Goal: Leave review/rating: Share an evaluation or opinion about a product, service, or content

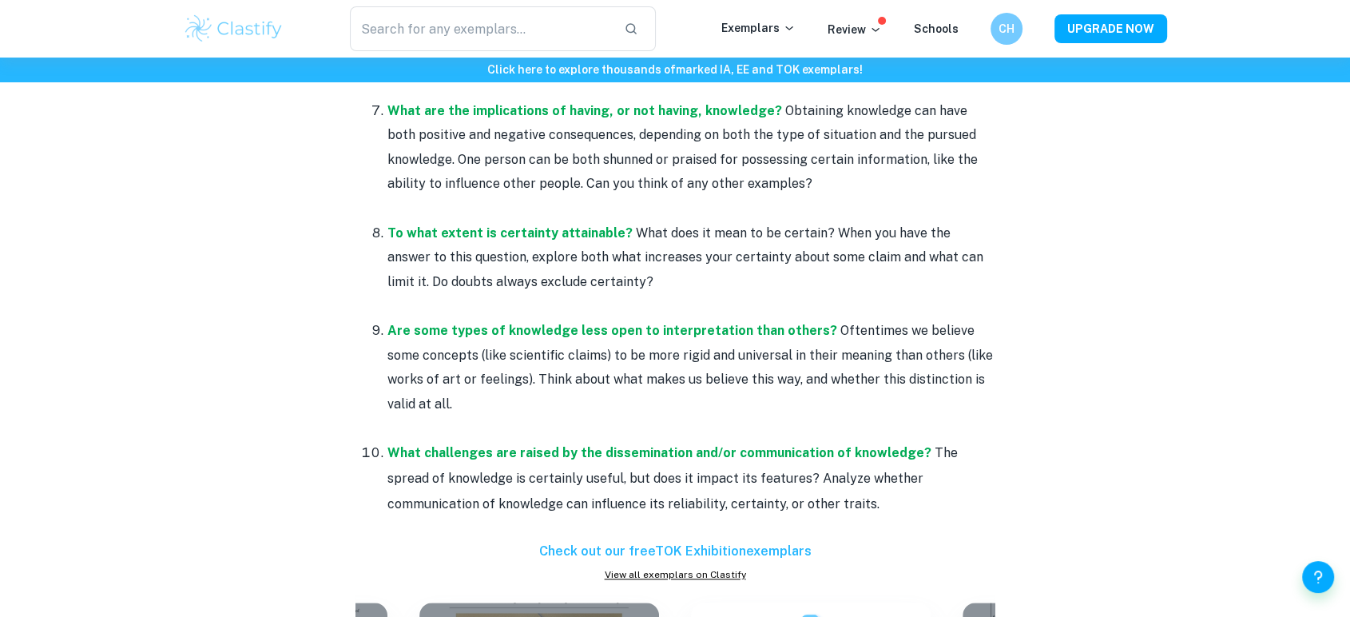
scroll to position [1429, 0]
click at [614, 272] on p "To what extent is certainty attainable? What does it mean to be certain? When y…" at bounding box center [690, 259] width 607 height 73
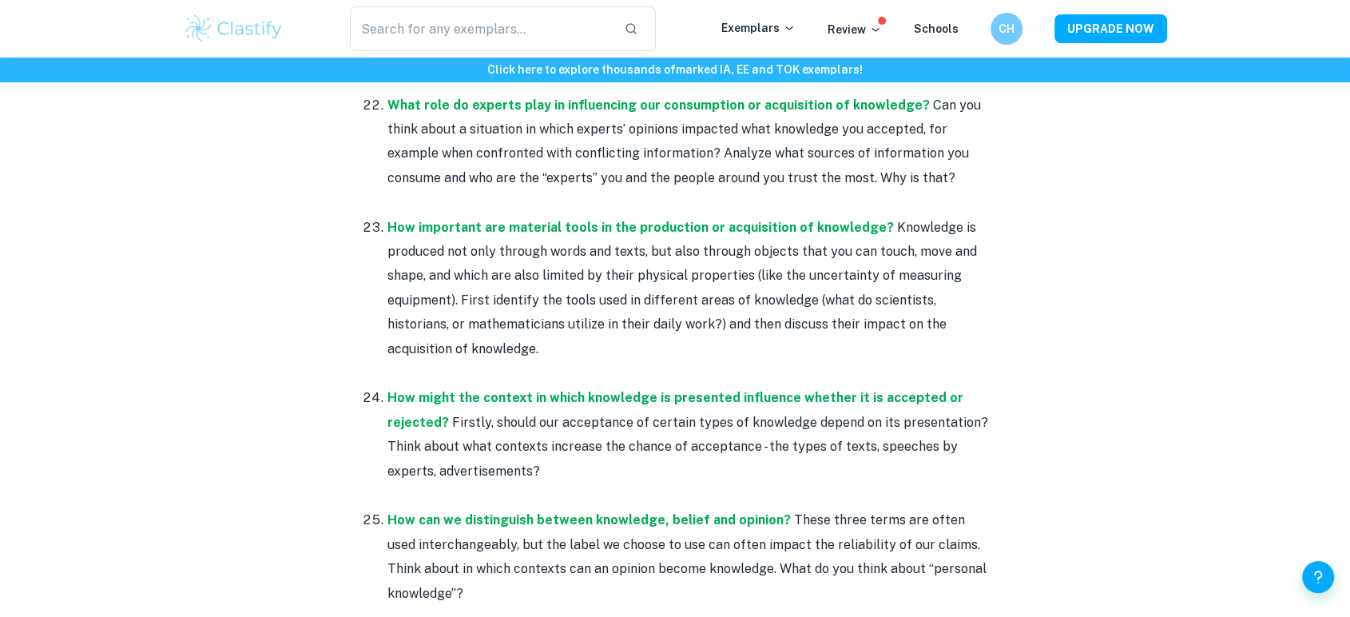
scroll to position [3389, 0]
click at [720, 484] on p at bounding box center [690, 496] width 607 height 24
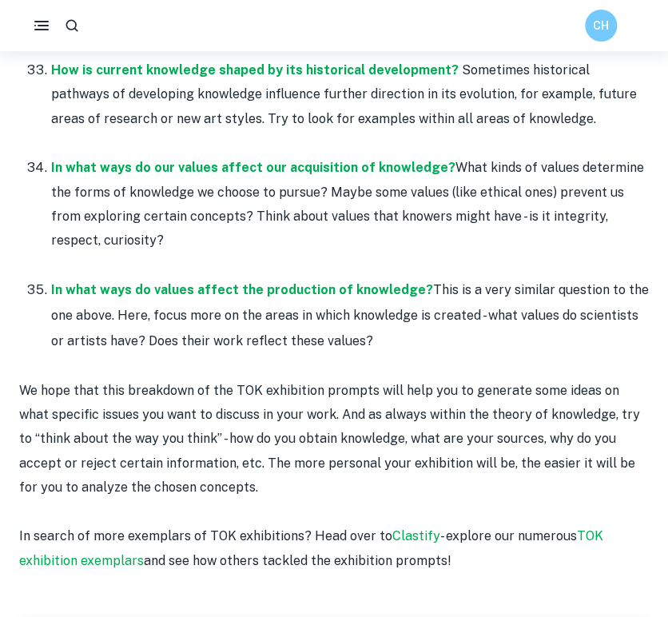
scroll to position [4703, 0]
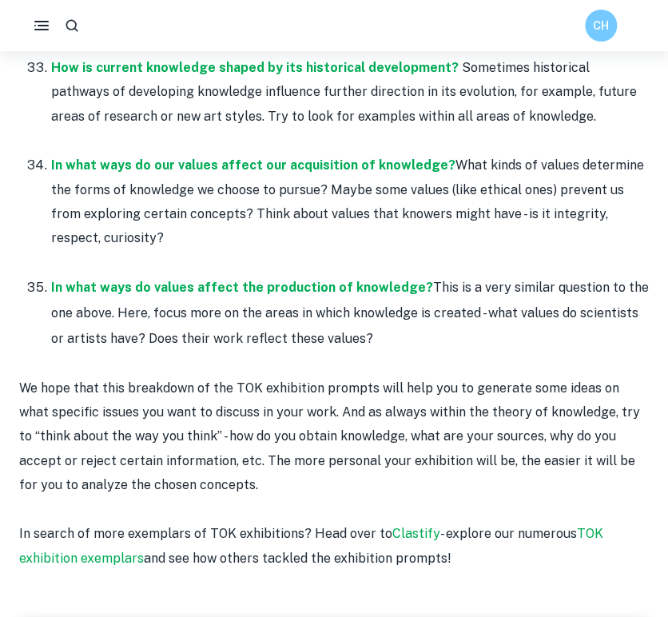
click at [389, 251] on p at bounding box center [349, 263] width 597 height 24
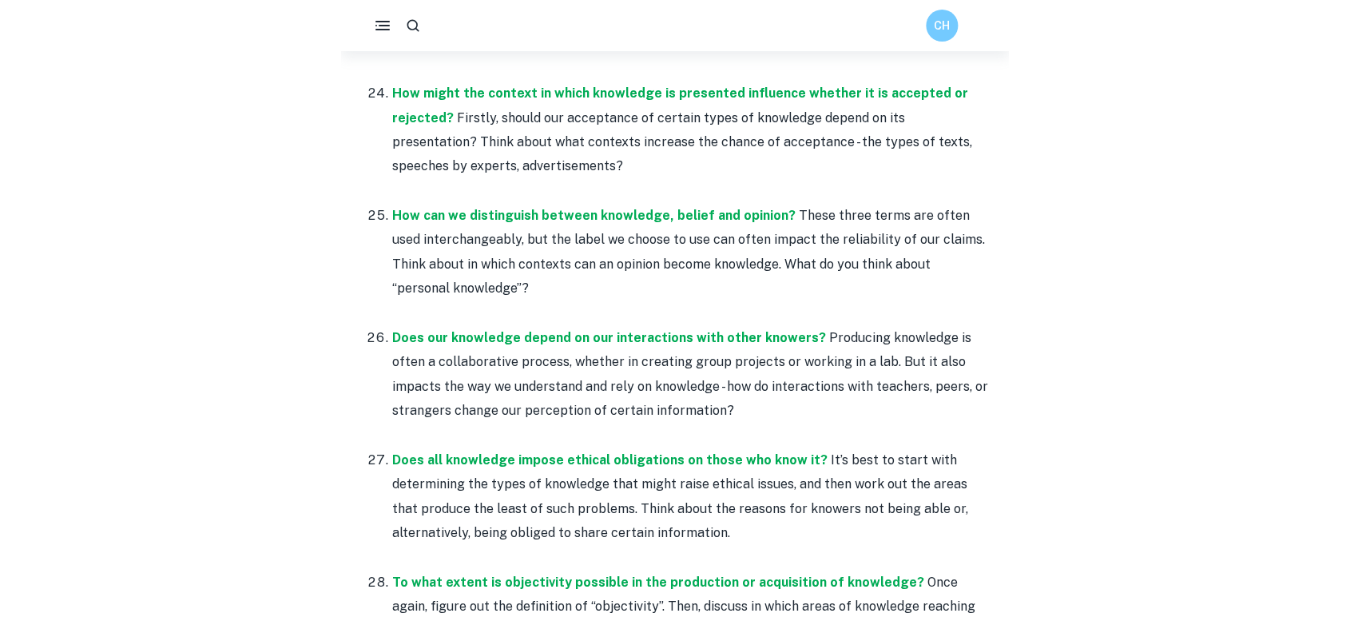
scroll to position [3696, 0]
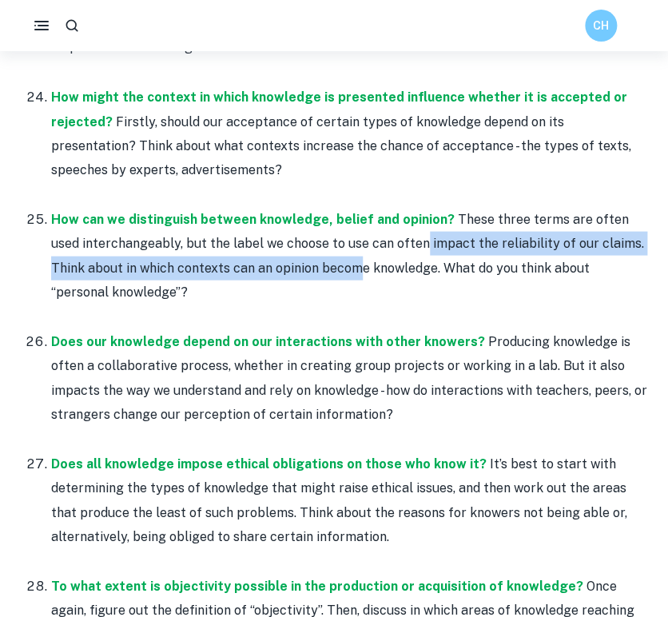
drag, startPoint x: 389, startPoint y: 187, endPoint x: 324, endPoint y: 224, distance: 74.8
click at [324, 224] on p "How can we distinguish between knowledge, belief and opinion? These three terms…" at bounding box center [349, 255] width 597 height 97
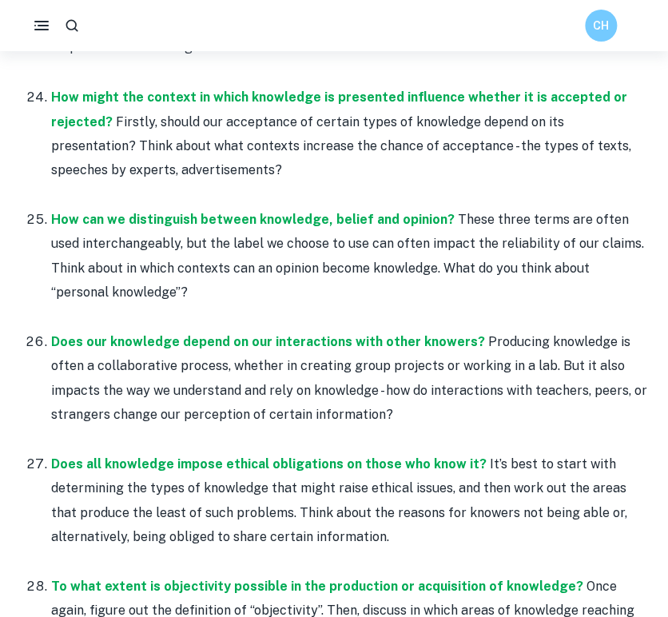
click at [300, 304] on p at bounding box center [349, 316] width 597 height 24
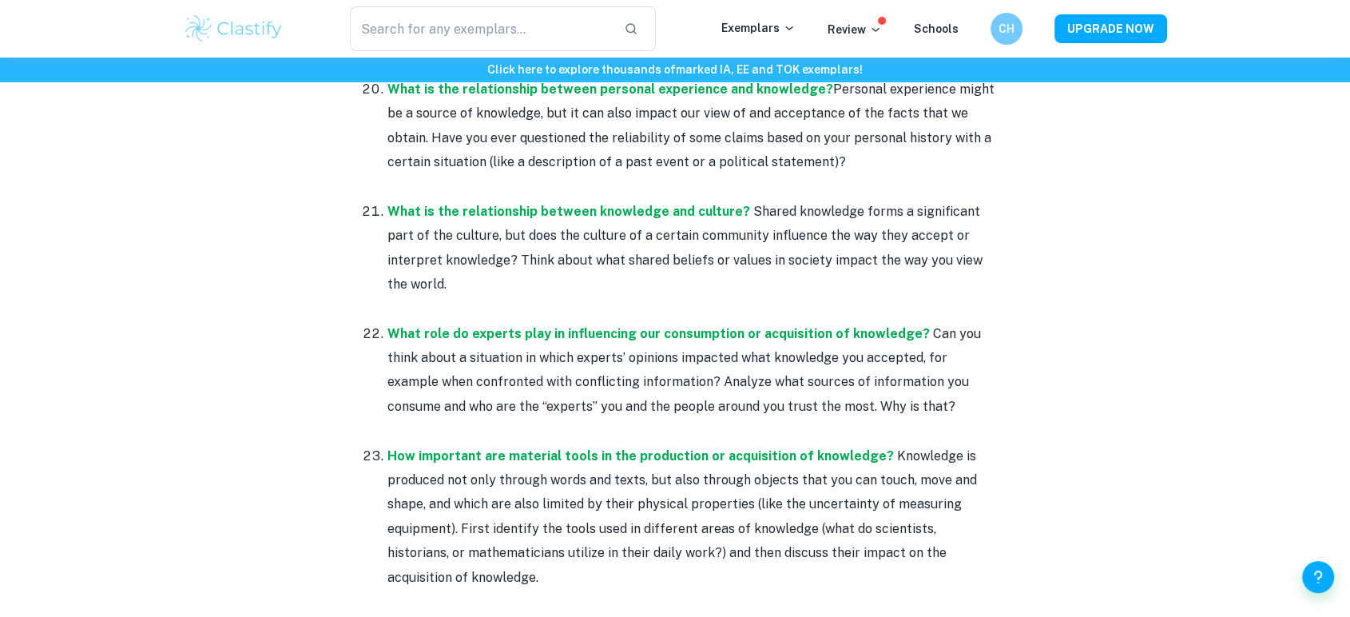
scroll to position [3159, 0]
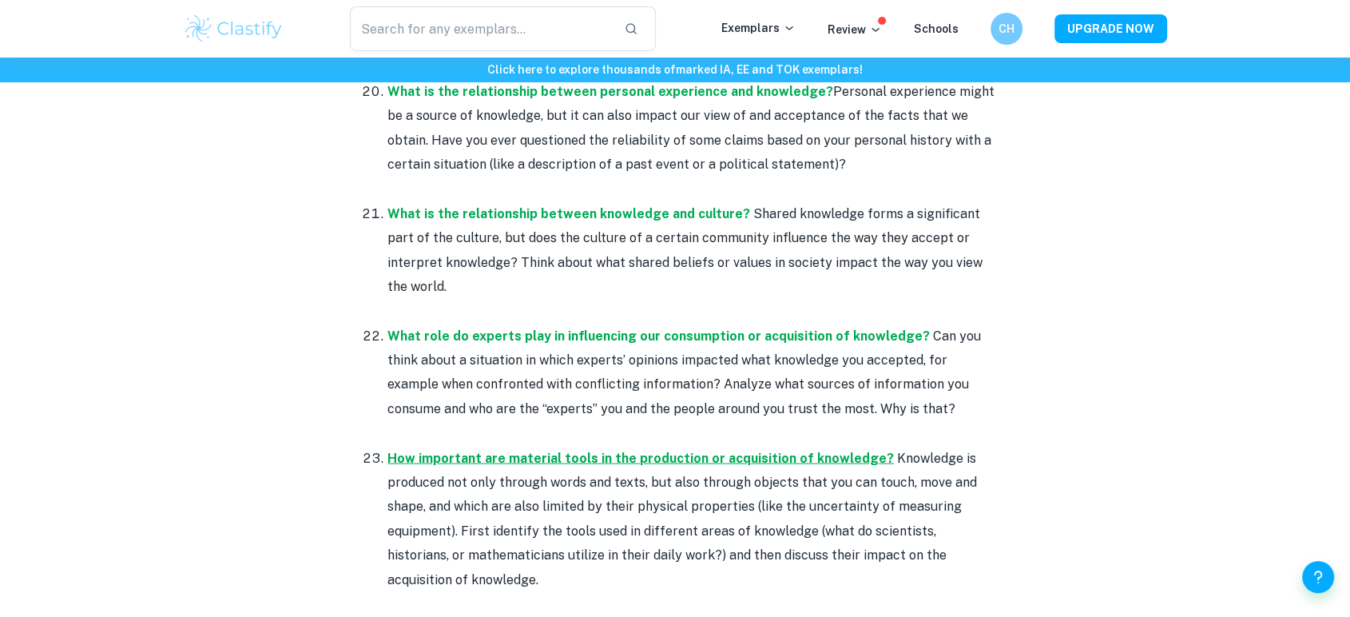
click at [726, 450] on strong "How important are material tools in the production or acquisition of knowledge?" at bounding box center [640, 457] width 506 height 15
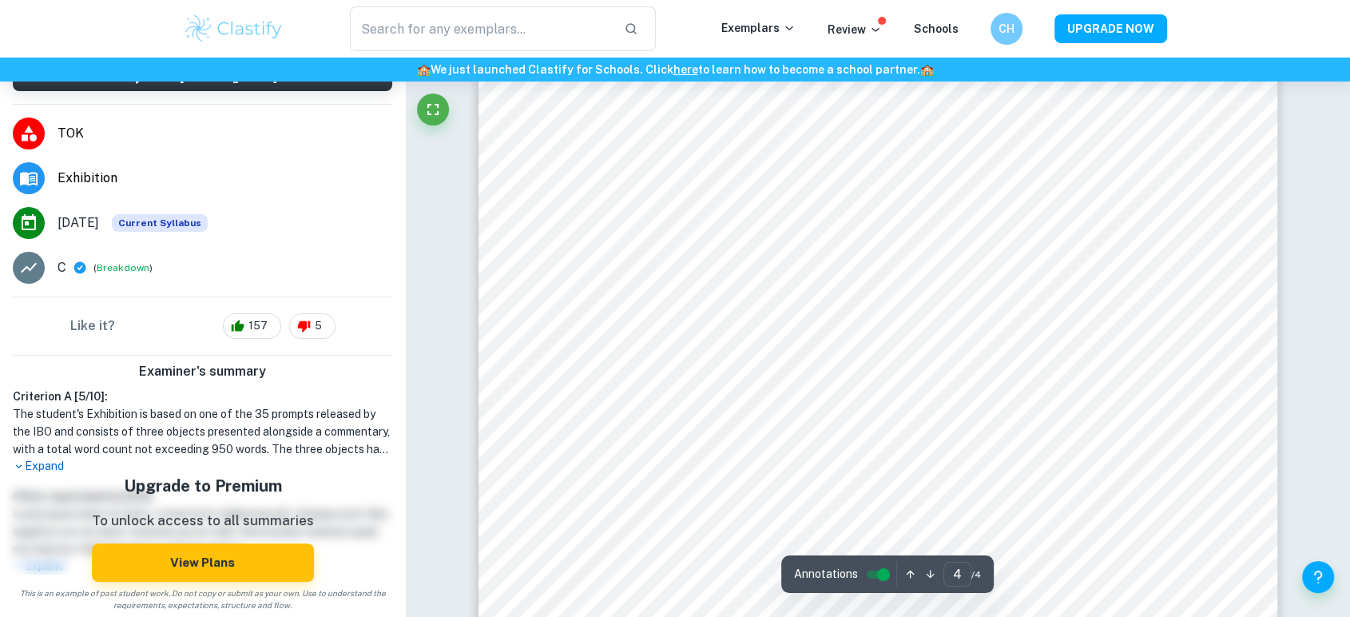
scroll to position [3887, 0]
type input "4"
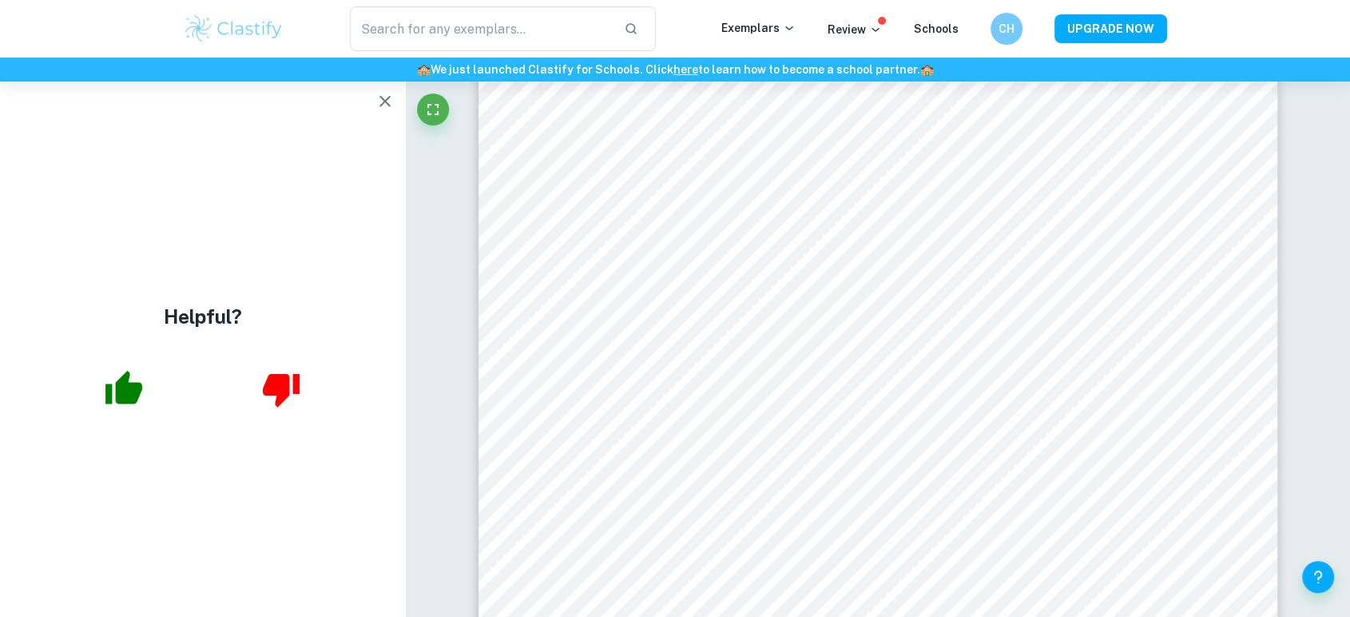
scroll to position [0, 0]
click at [390, 103] on icon "button" at bounding box center [384, 101] width 19 height 19
